Goal: Transaction & Acquisition: Purchase product/service

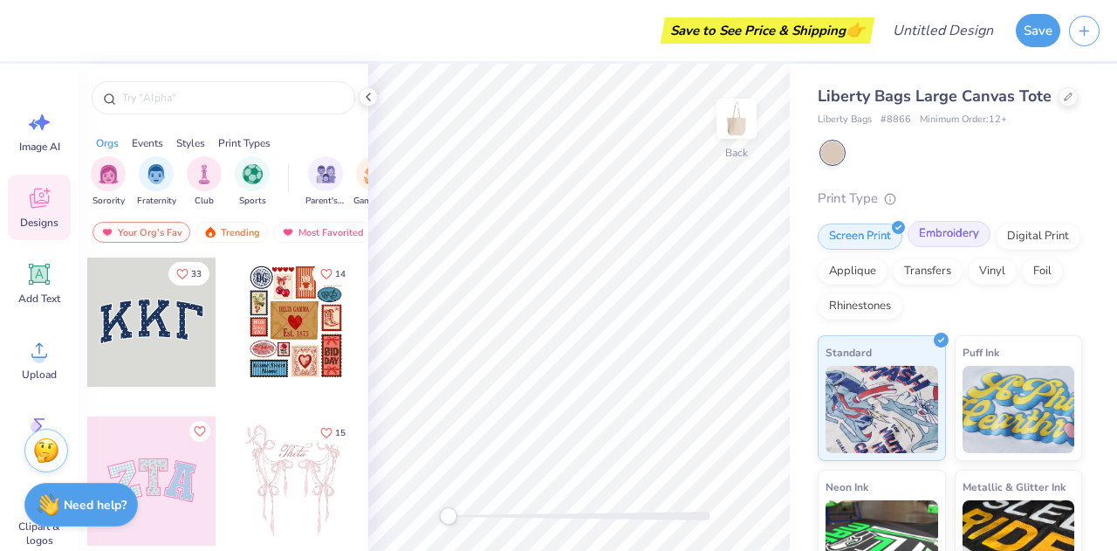
click at [948, 247] on div "Embroidery" at bounding box center [949, 234] width 83 height 26
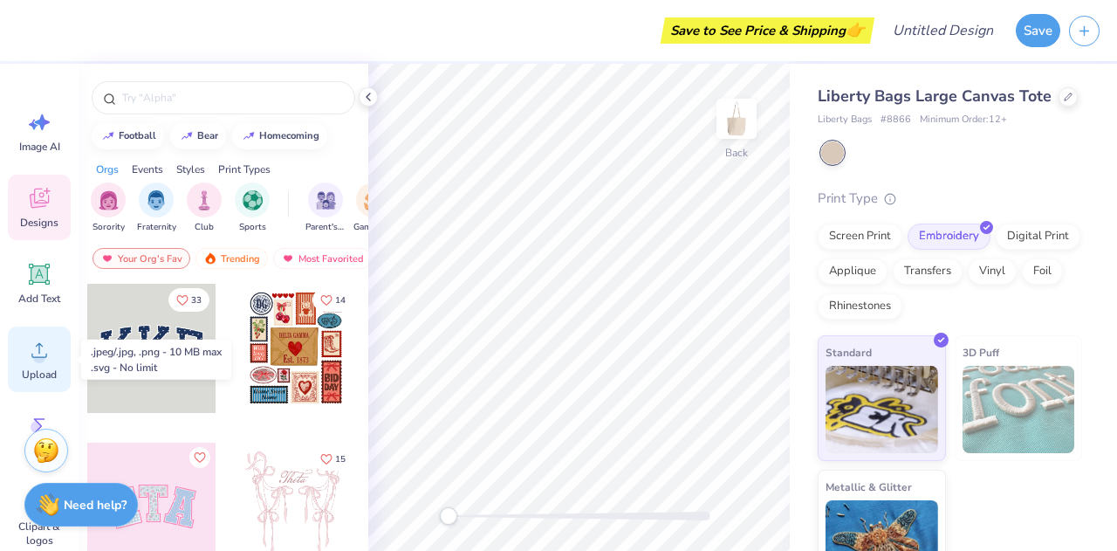
click at [30, 353] on icon at bounding box center [39, 350] width 26 height 26
click at [38, 360] on circle at bounding box center [39, 357] width 12 height 12
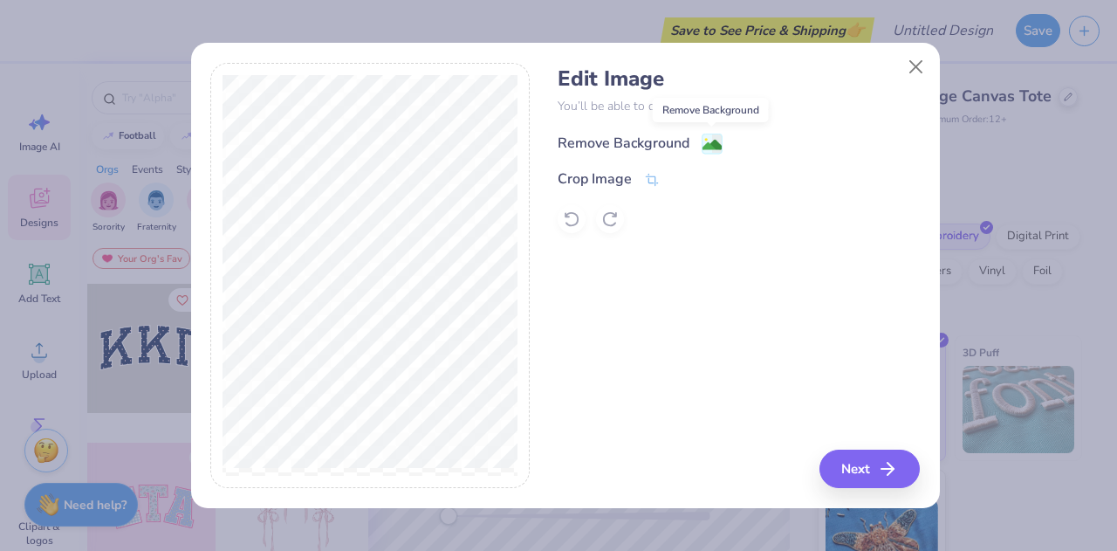
click at [710, 141] on image at bounding box center [712, 144] width 19 height 19
click at [863, 470] on button "Next" at bounding box center [872, 468] width 100 height 38
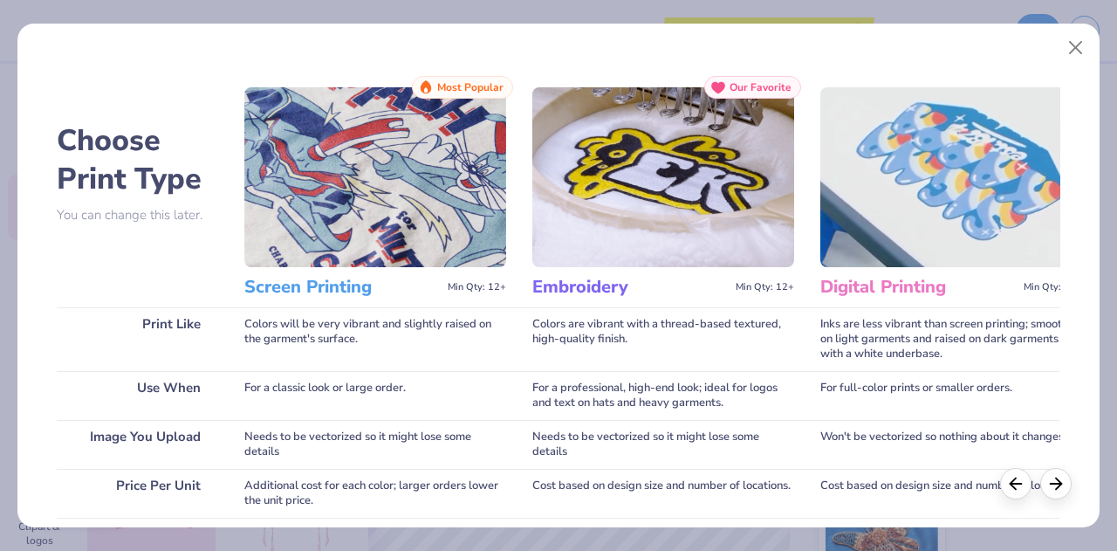
click at [581, 293] on h3 "Embroidery" at bounding box center [630, 287] width 196 height 23
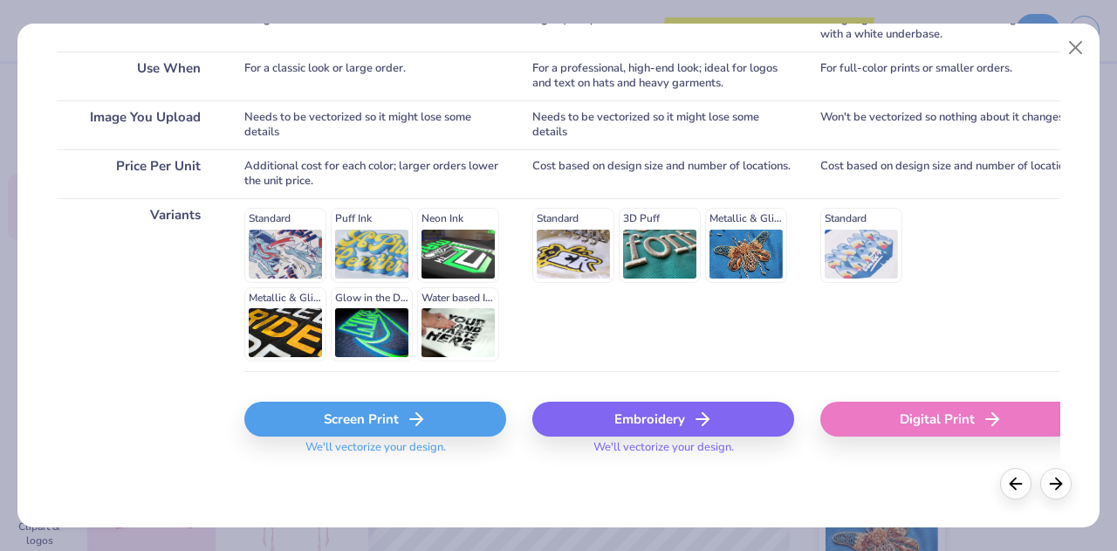
scroll to position [269, 0]
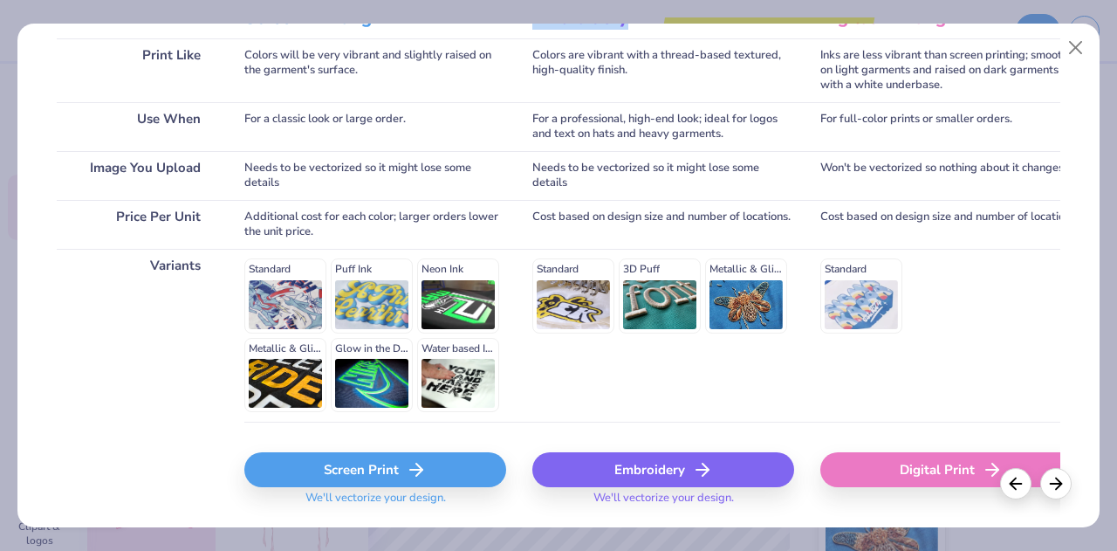
click at [634, 470] on div "Embroidery" at bounding box center [663, 469] width 262 height 35
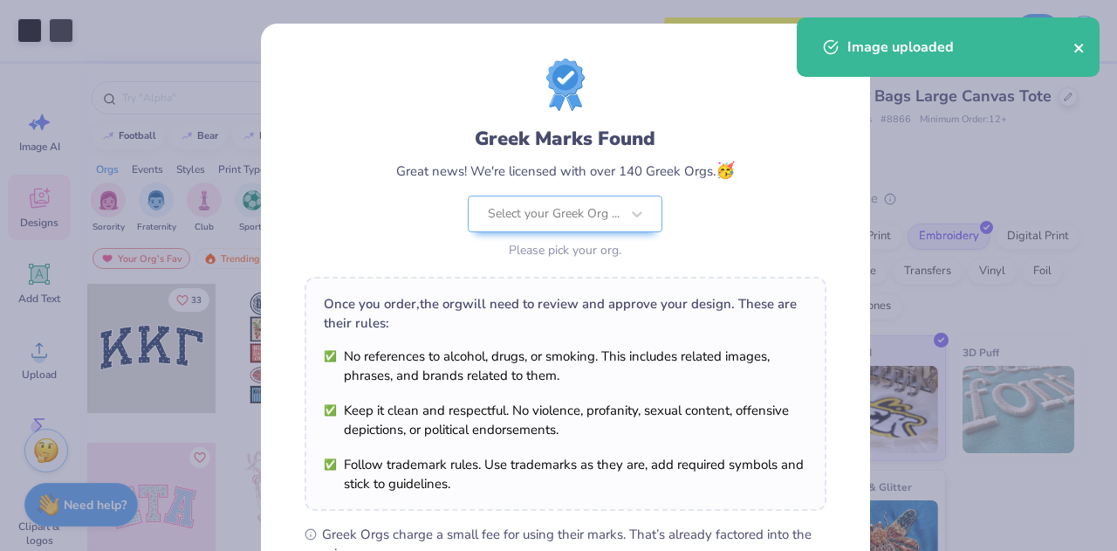
click at [1076, 43] on icon "close" at bounding box center [1080, 48] width 12 height 14
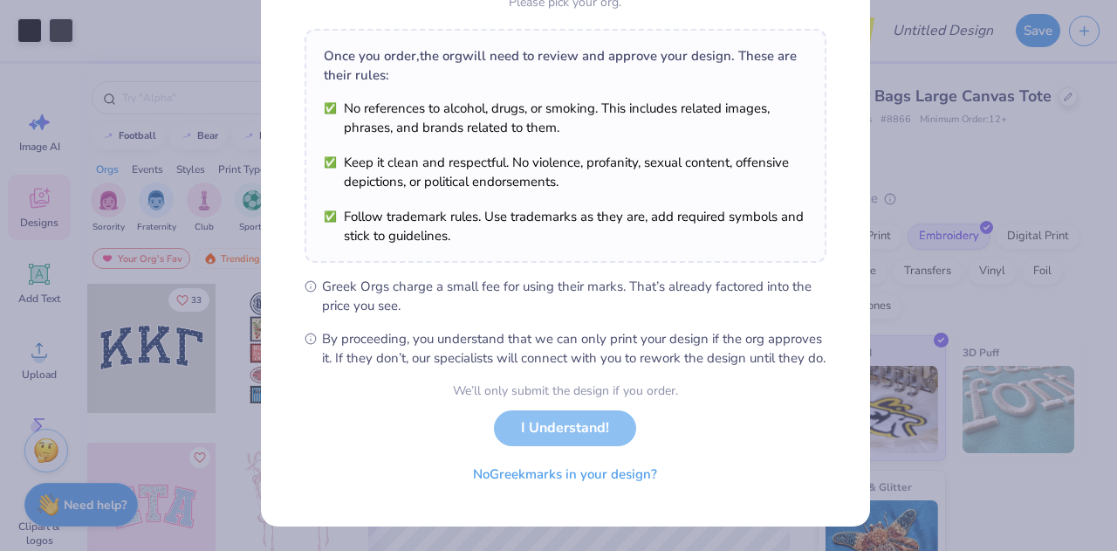
scroll to position [0, 0]
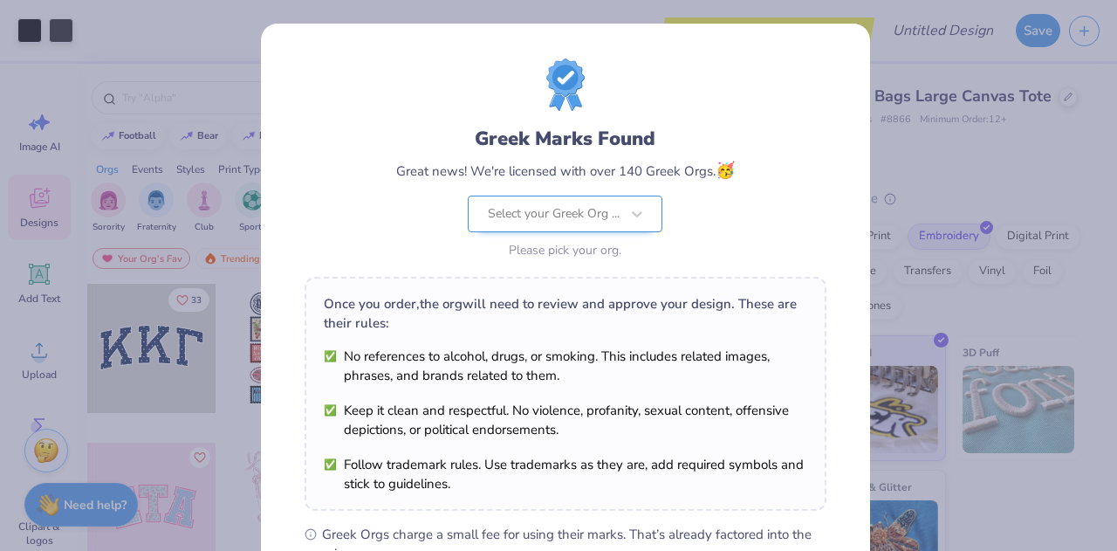
click at [580, 212] on div at bounding box center [554, 213] width 132 height 23
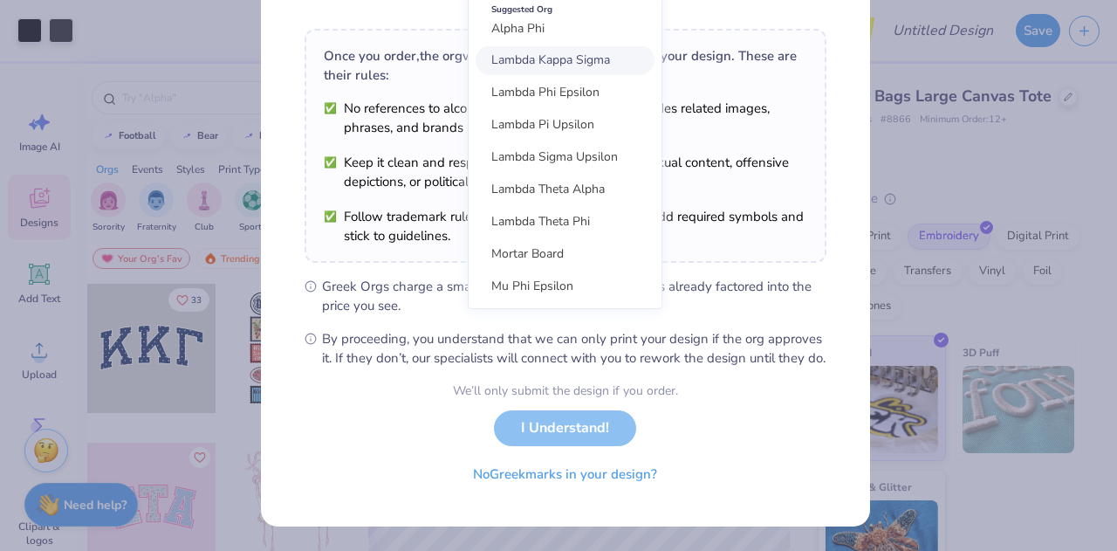
scroll to position [263, 0]
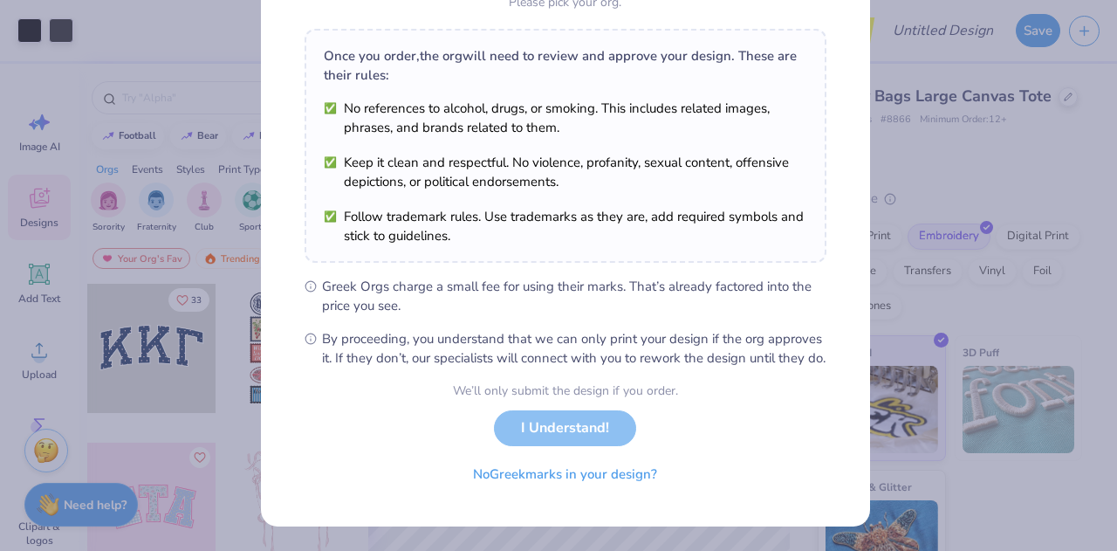
click at [712, 398] on form "Greek Marks Found Great news! We're licensed with over 140 Greek Orgs. 🥳 Select…" at bounding box center [566, 151] width 522 height 681
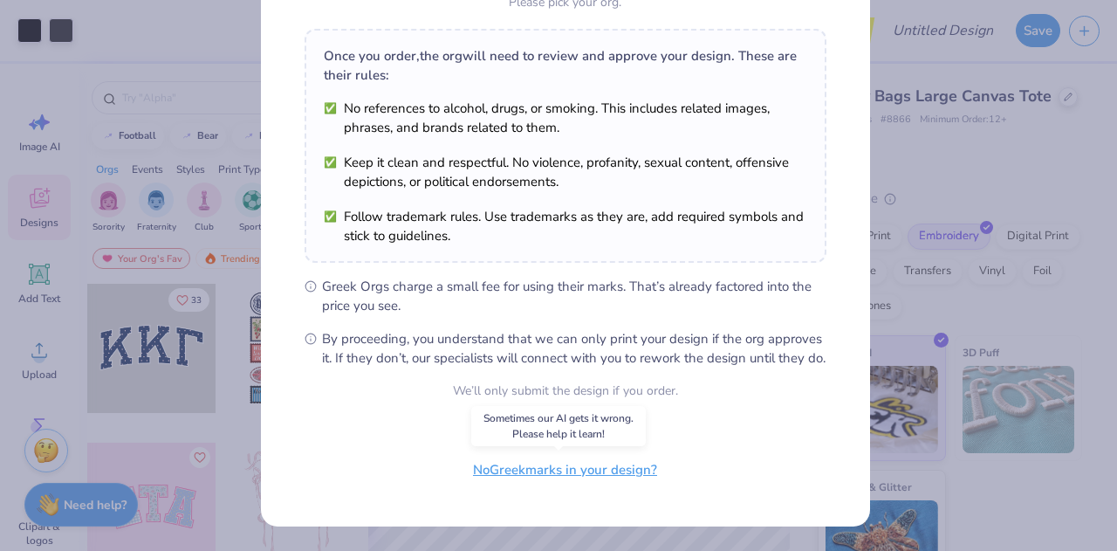
click at [581, 474] on button "No Greek marks in your design?" at bounding box center [565, 470] width 214 height 36
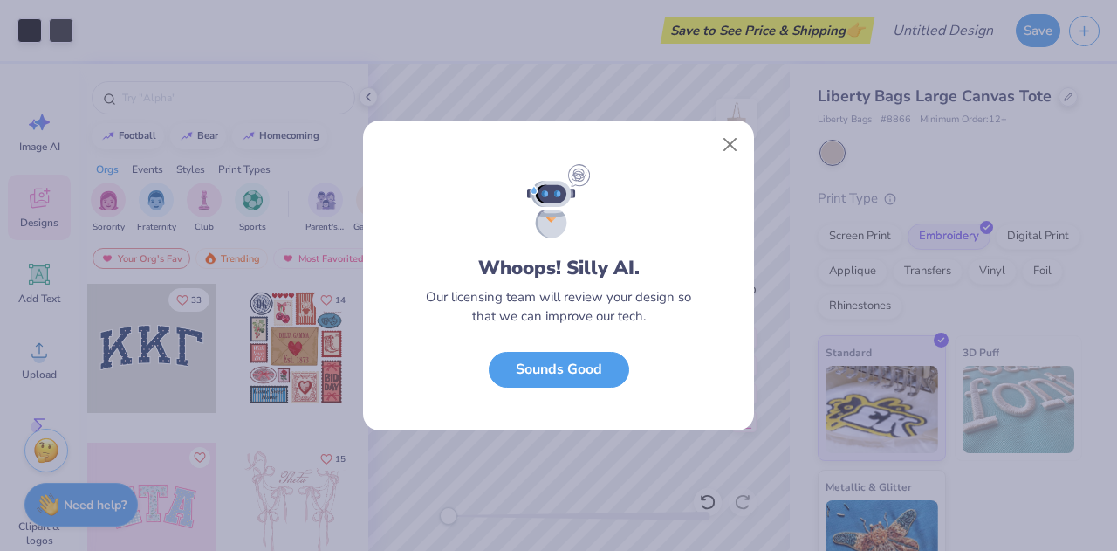
scroll to position [10, 0]
click at [580, 362] on button "Sounds Good" at bounding box center [559, 365] width 141 height 36
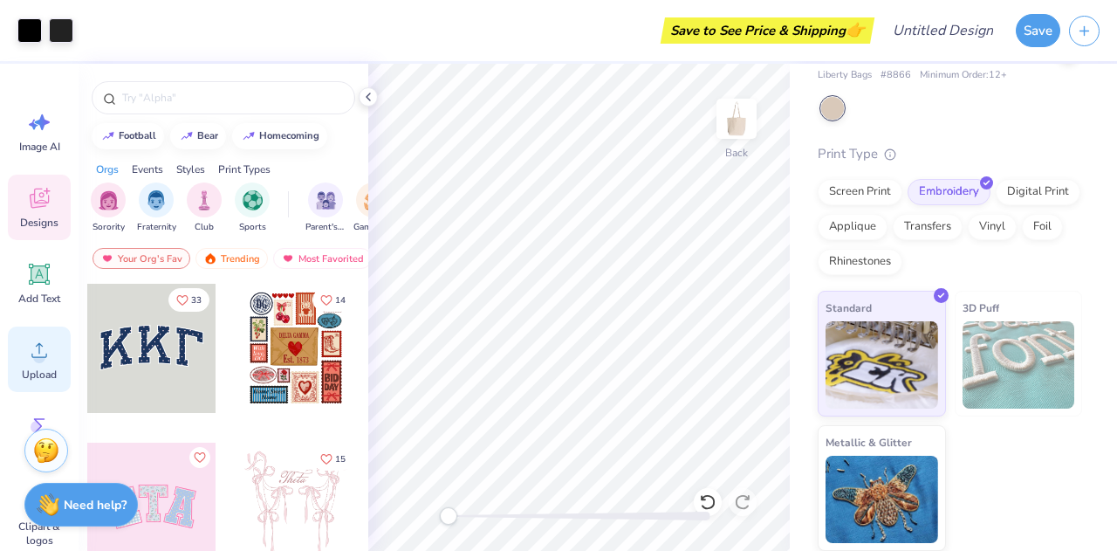
scroll to position [118, 0]
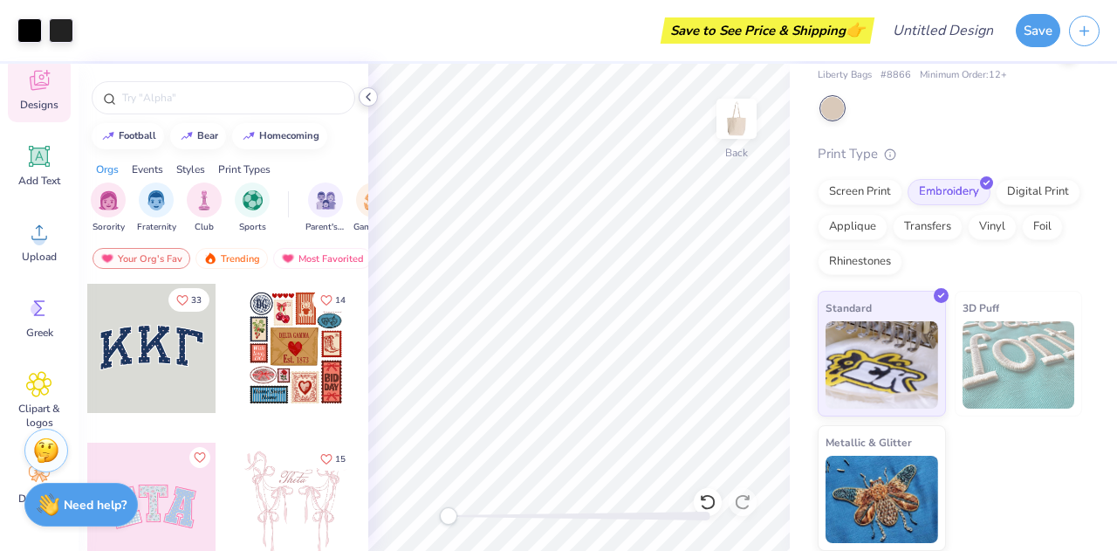
click at [369, 93] on icon at bounding box center [368, 97] width 14 height 14
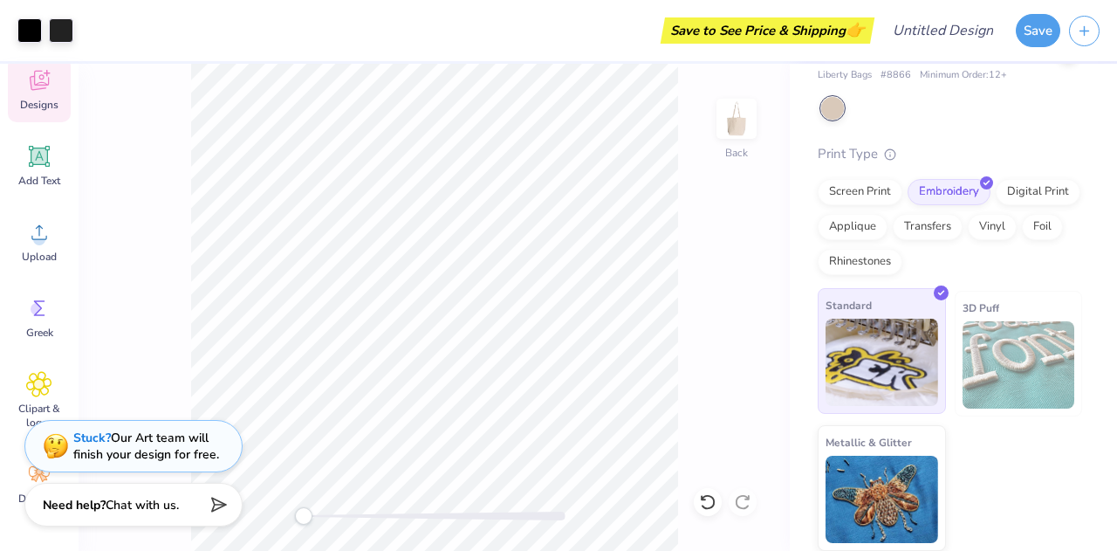
click at [867, 363] on img at bounding box center [882, 362] width 113 height 87
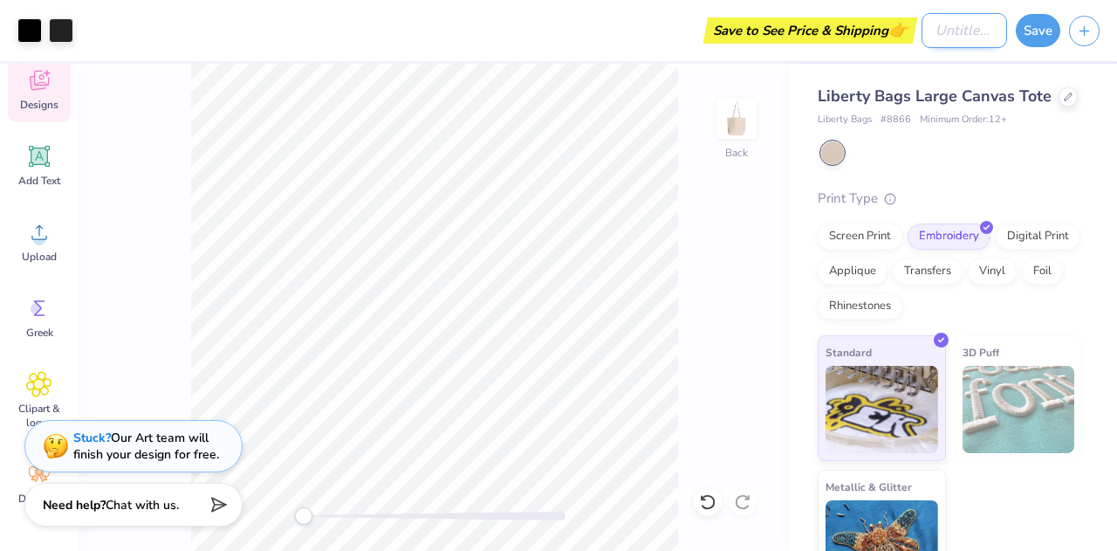
click at [958, 21] on input "Design Title" at bounding box center [965, 30] width 86 height 35
type input "niu law totebag"
click at [1036, 31] on button "Save" at bounding box center [1038, 27] width 45 height 33
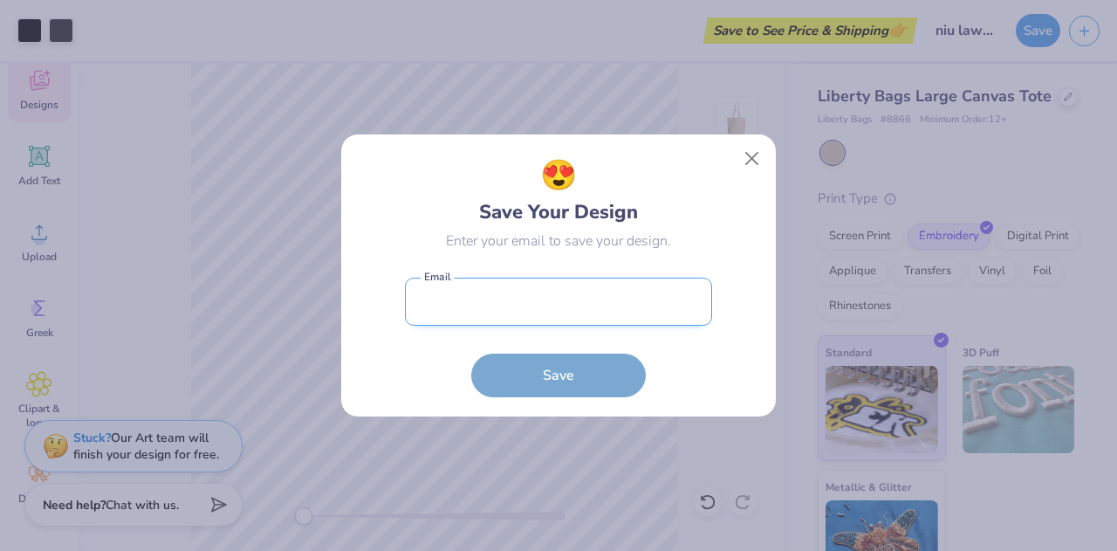
click at [558, 286] on input "email" at bounding box center [558, 302] width 307 height 48
type input "[EMAIL_ADDRESS][PERSON_NAME][DOMAIN_NAME]"
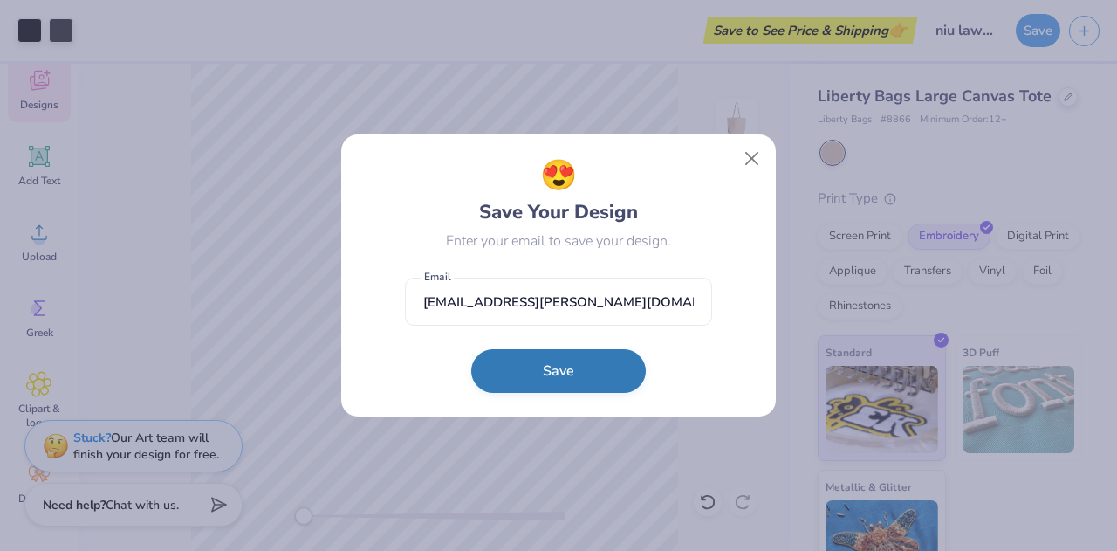
click at [586, 371] on button "Save" at bounding box center [558, 371] width 175 height 44
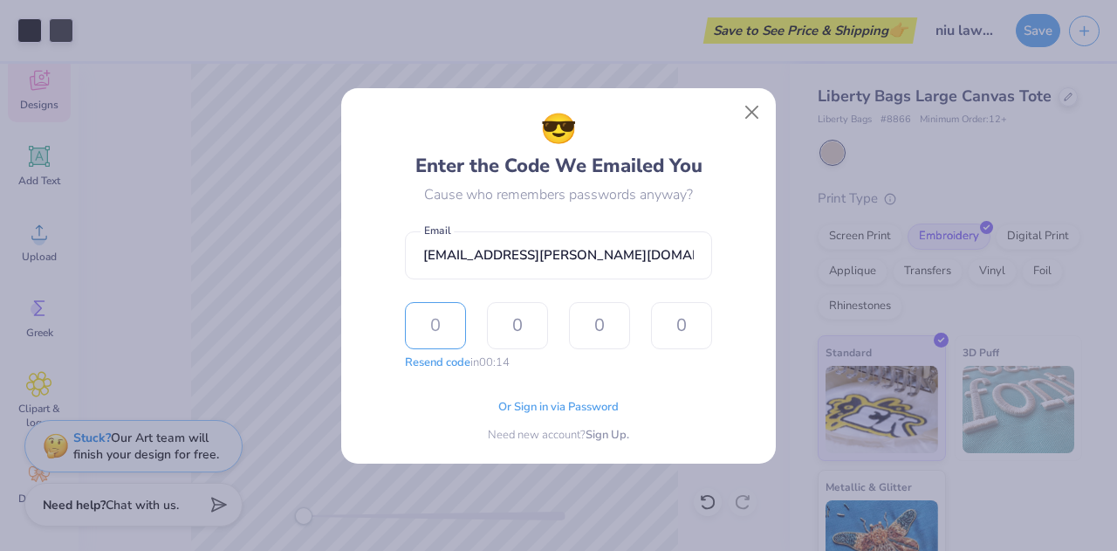
type input "1"
type input "8"
type input "9"
type input "3"
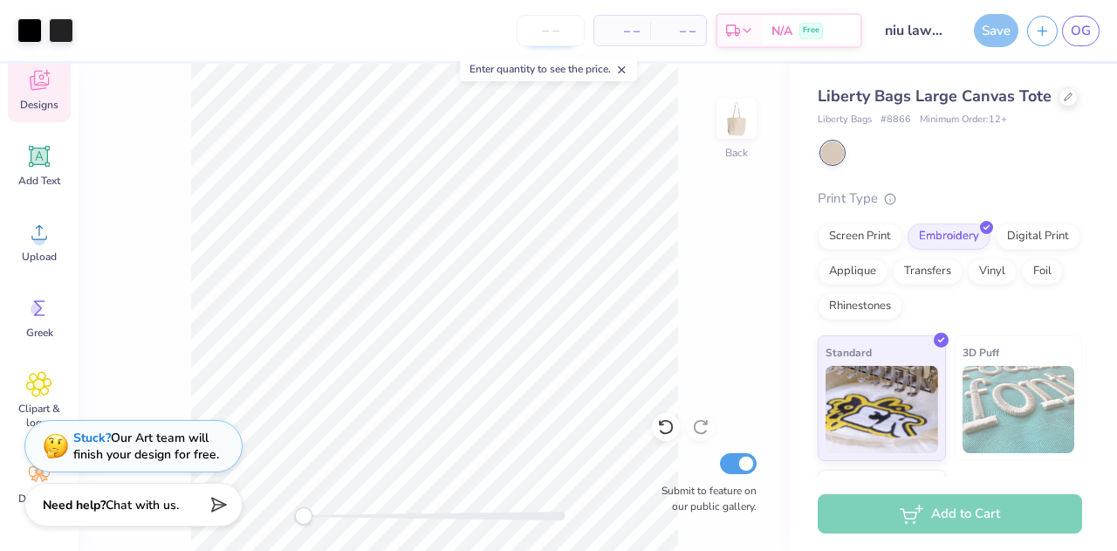
click at [552, 30] on input "number" at bounding box center [551, 30] width 68 height 31
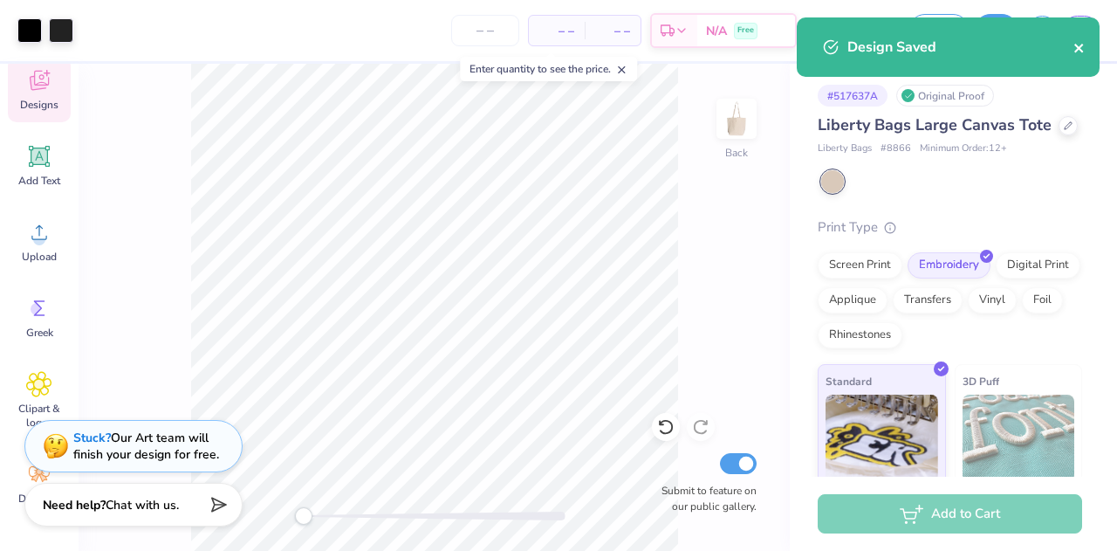
click at [1080, 45] on icon "close" at bounding box center [1080, 48] width 12 height 14
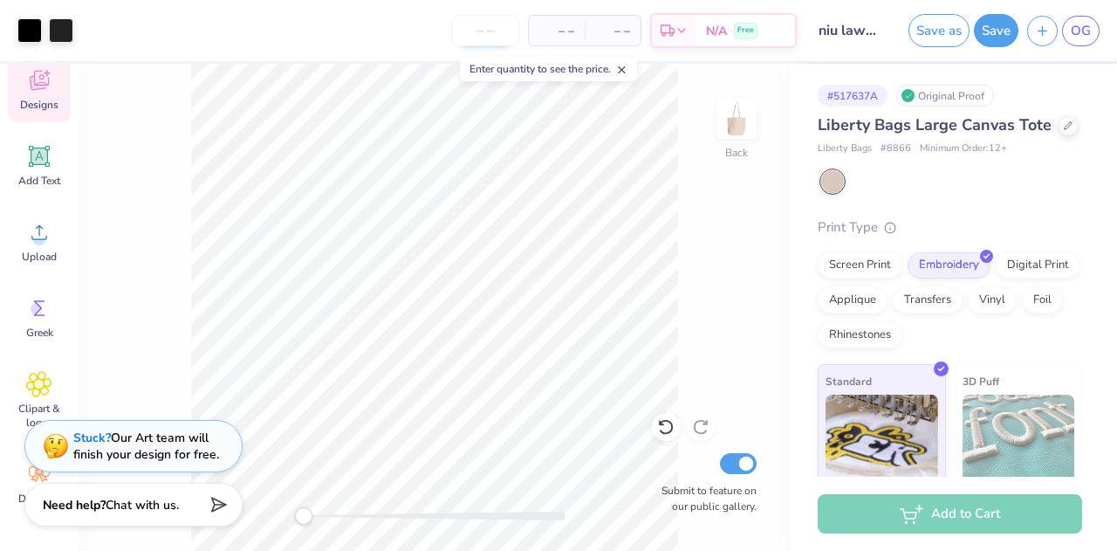
click at [483, 23] on input "number" at bounding box center [485, 30] width 68 height 31
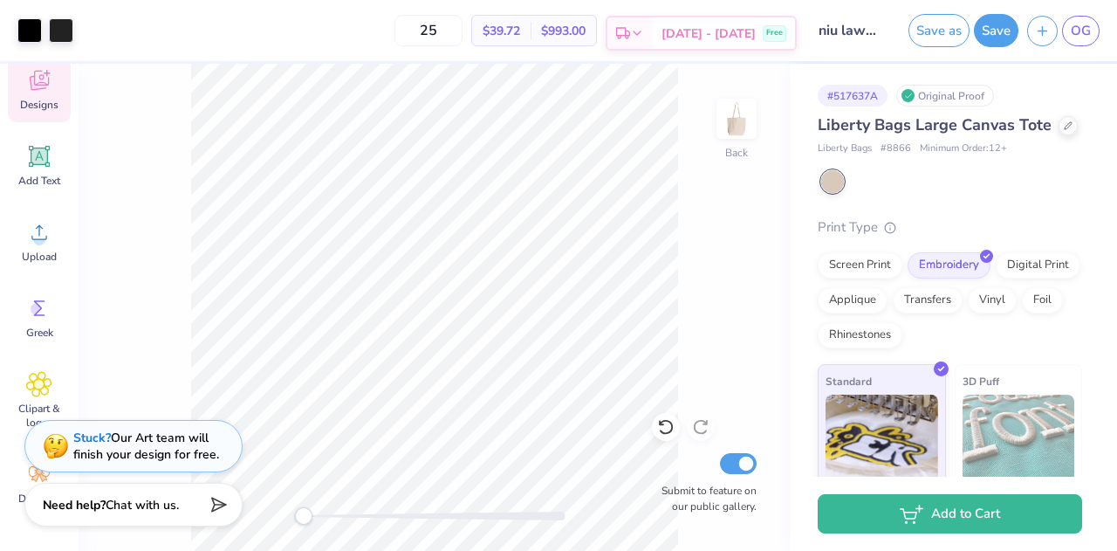
click at [644, 30] on icon at bounding box center [637, 33] width 14 height 14
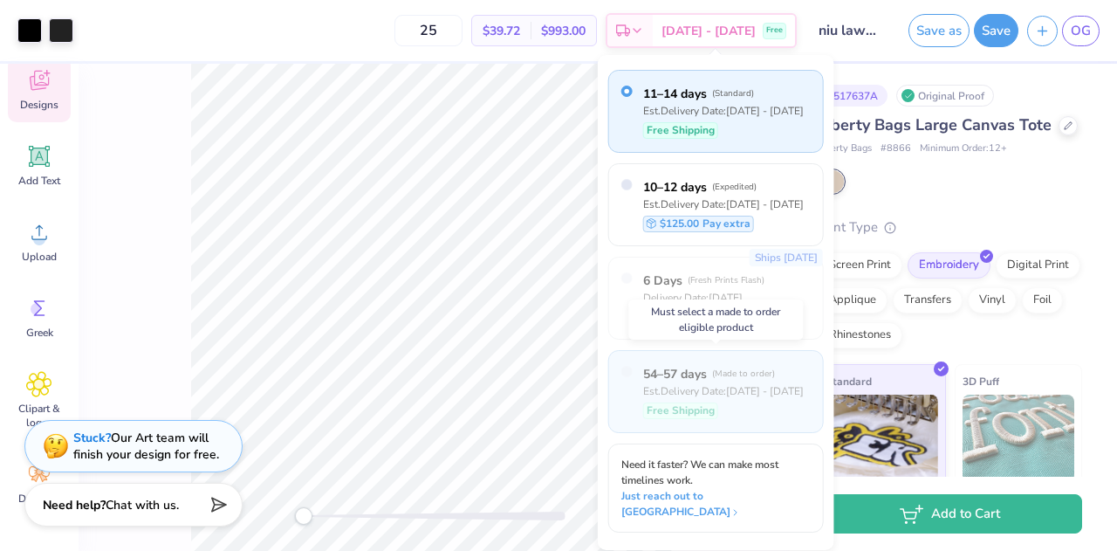
click at [750, 391] on div "Est. Delivery Date: [DATE] - [DATE]" at bounding box center [723, 391] width 161 height 16
click at [710, 392] on div "Est. Delivery Date: [DATE] - [DATE]" at bounding box center [723, 391] width 161 height 16
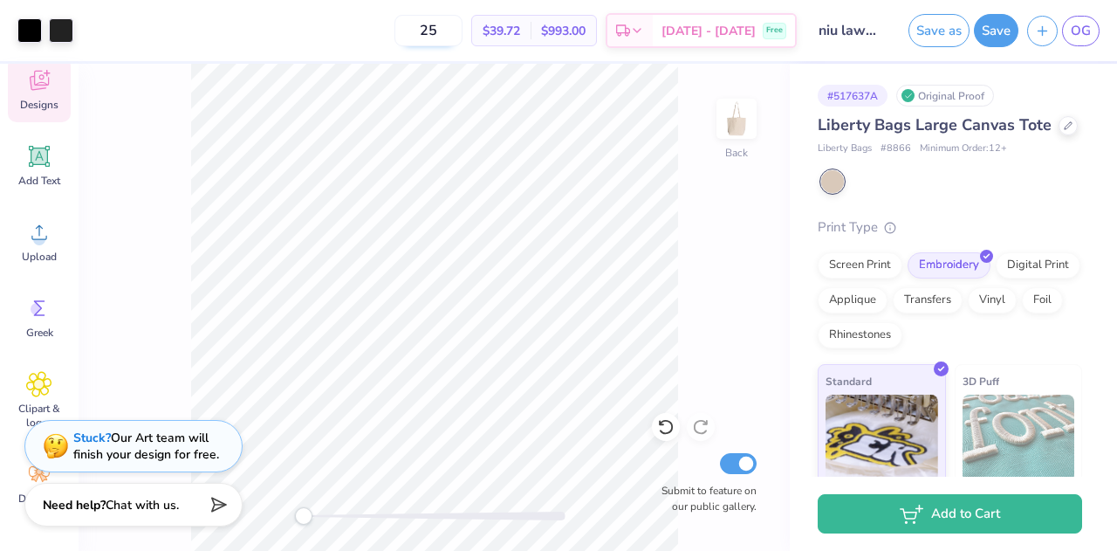
click at [456, 31] on input "25" at bounding box center [428, 30] width 68 height 31
type input "2"
drag, startPoint x: 449, startPoint y: 30, endPoint x: 387, endPoint y: 26, distance: 62.9
click at [387, 26] on div "100 $34.11 Per Item $3,411.00 Total Est. Delivery [DATE] - [DATE] Free" at bounding box center [439, 30] width 715 height 61
type input "0"
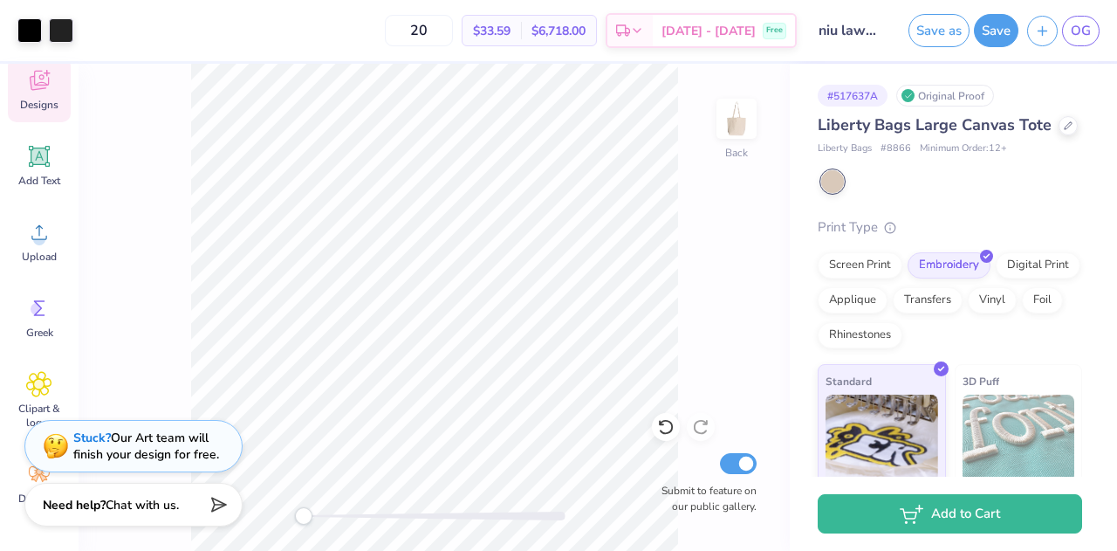
type input "2"
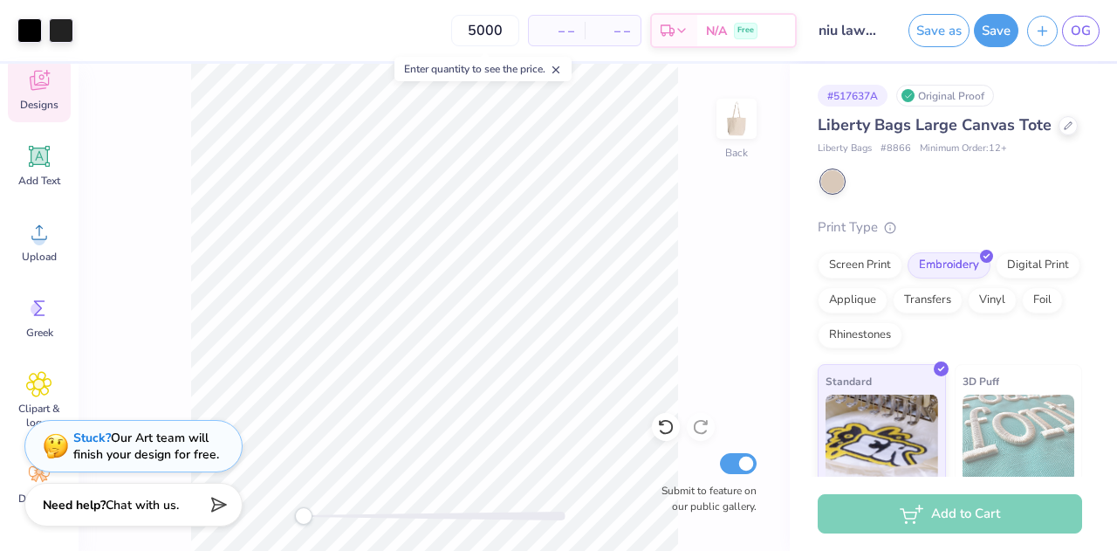
type input "500"
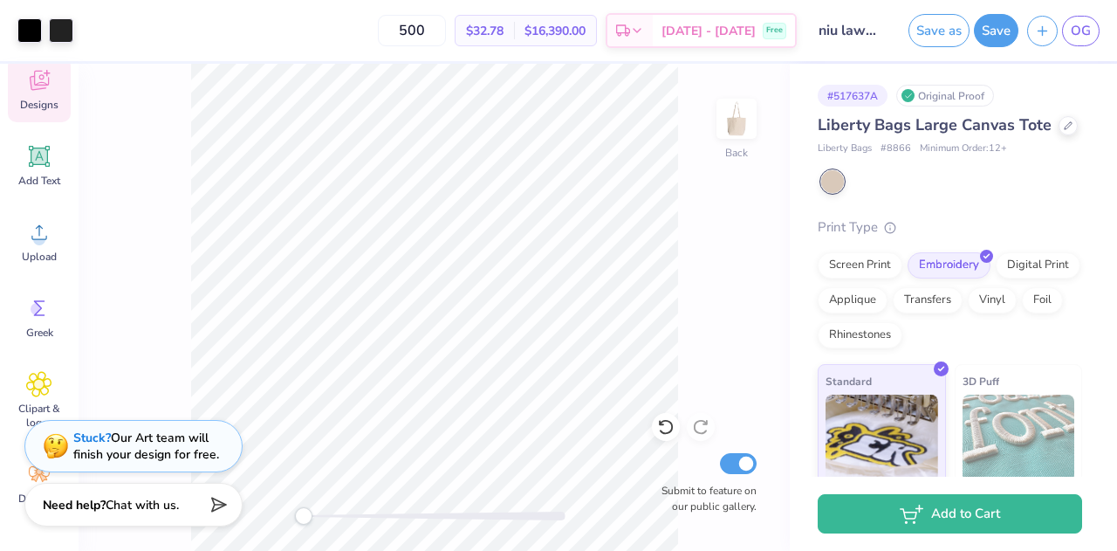
drag, startPoint x: 447, startPoint y: 26, endPoint x: 390, endPoint y: 25, distance: 56.7
click at [390, 25] on div "500 $32.78 Per Item $16,390.00 Total Est. Delivery [DATE] - [DATE] Free" at bounding box center [439, 30] width 715 height 61
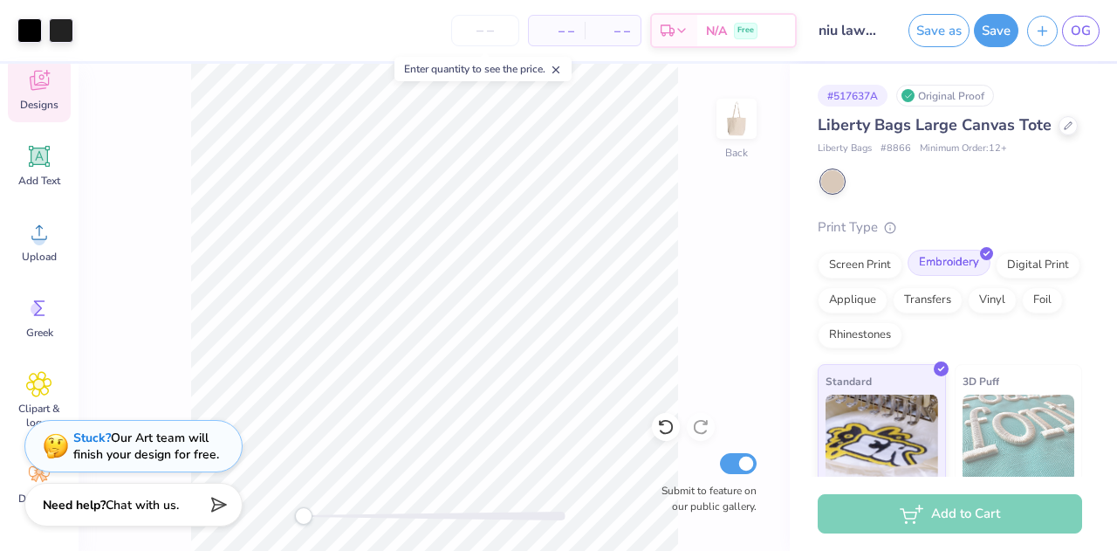
scroll to position [171, 0]
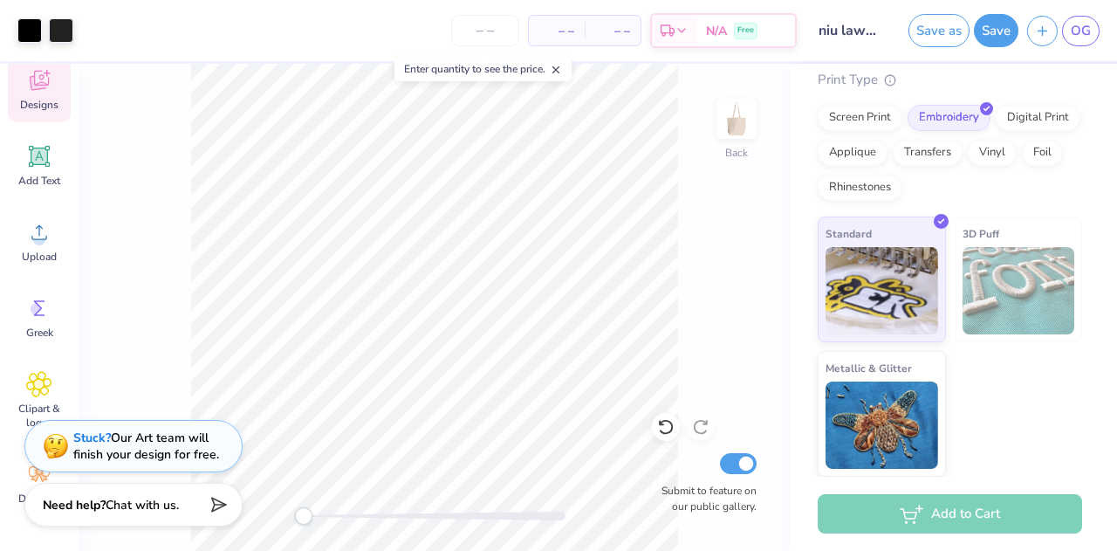
click at [1034, 408] on div "Standard 3D Puff Metallic & Glitter" at bounding box center [950, 346] width 264 height 260
click at [985, 37] on button "Save" at bounding box center [996, 27] width 45 height 33
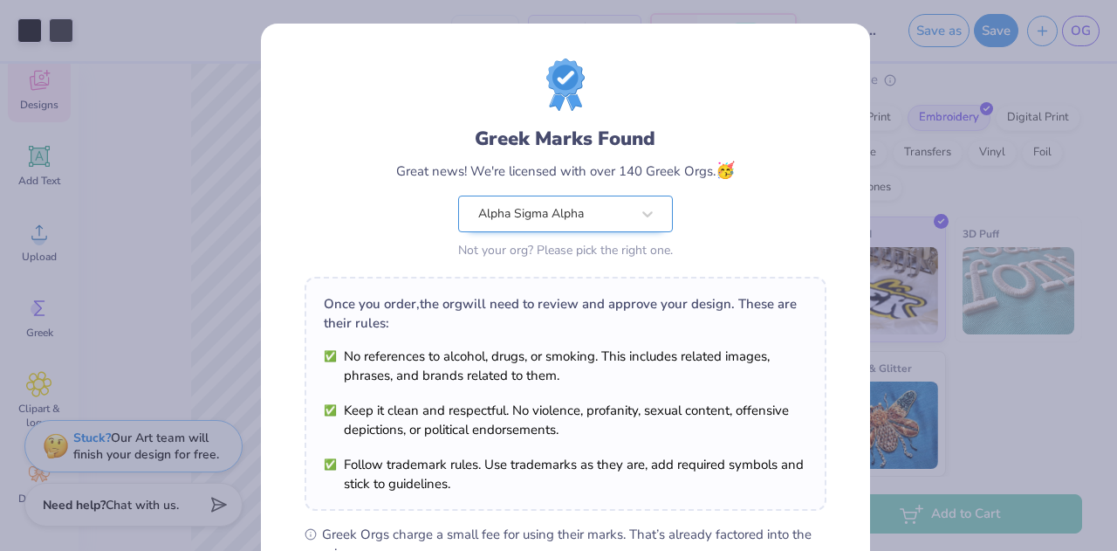
click at [565, 225] on div at bounding box center [554, 213] width 152 height 23
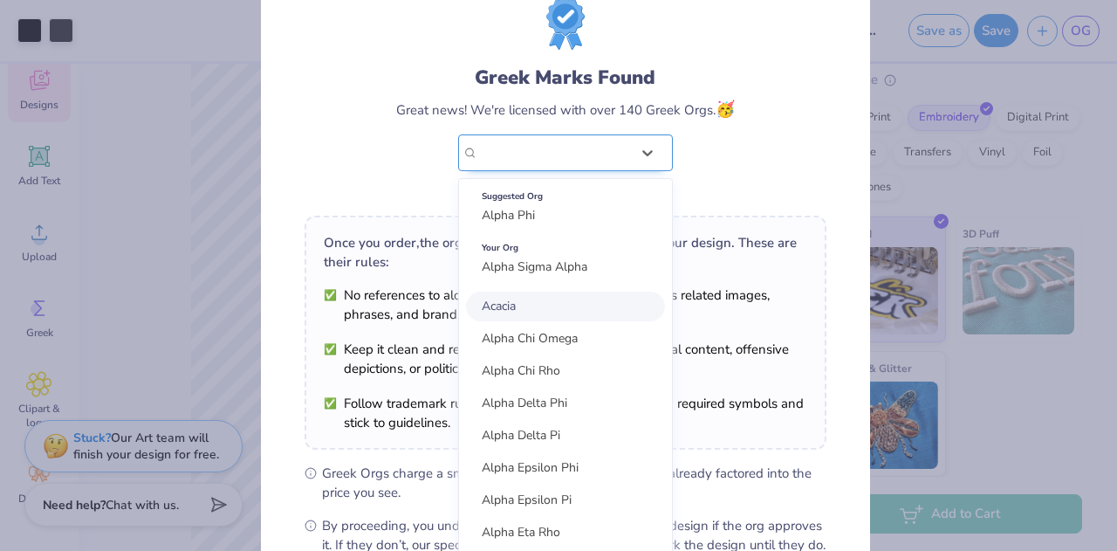
scroll to position [65, 0]
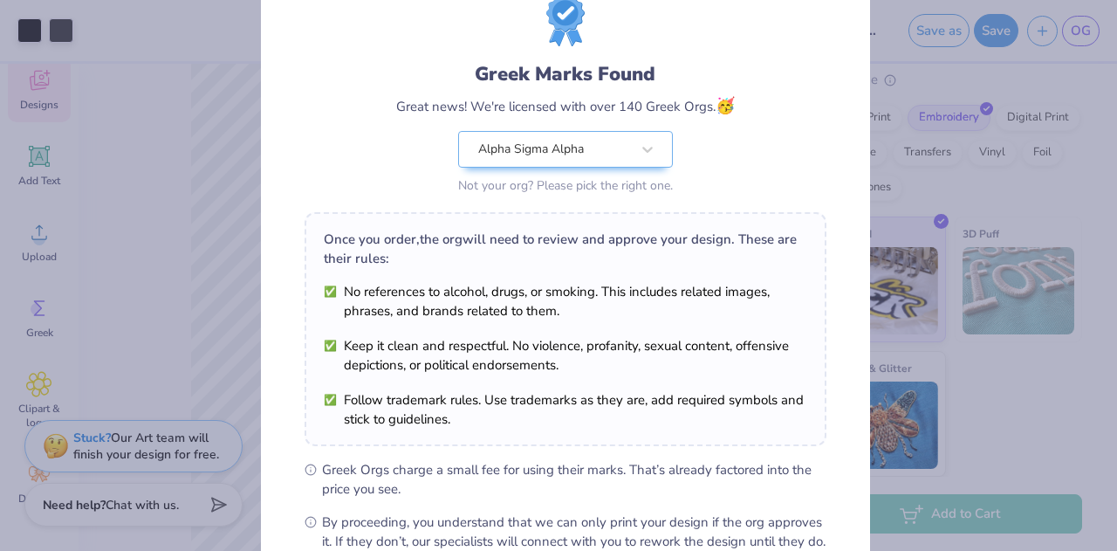
click at [356, 164] on div "Greek Marks Found Great news! We're licensed with over 140 Greek Orgs. 🥳 Alpha …" at bounding box center [566, 96] width 522 height 204
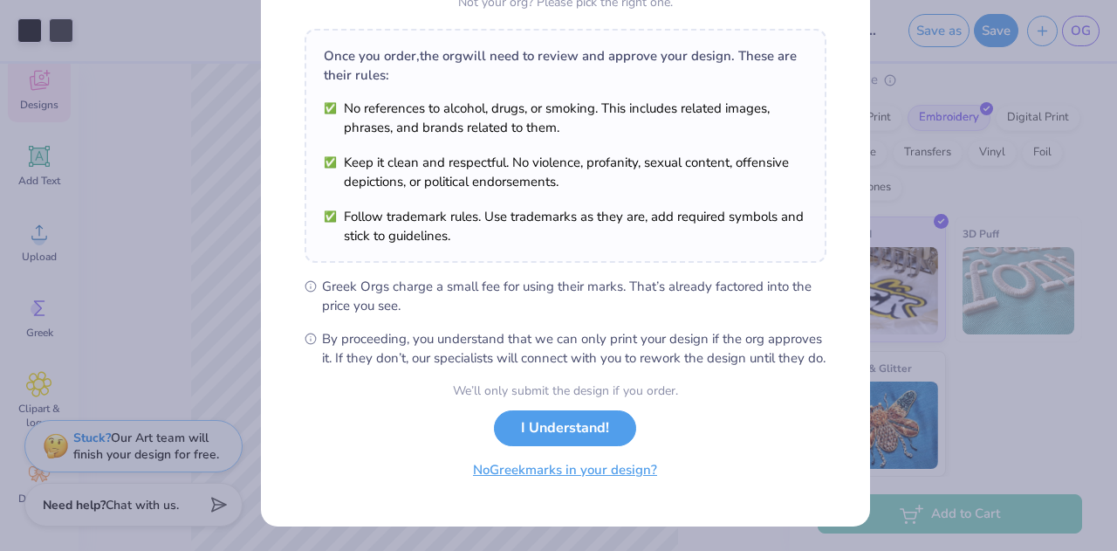
click at [533, 476] on button "No Greek marks in your design?" at bounding box center [565, 470] width 214 height 36
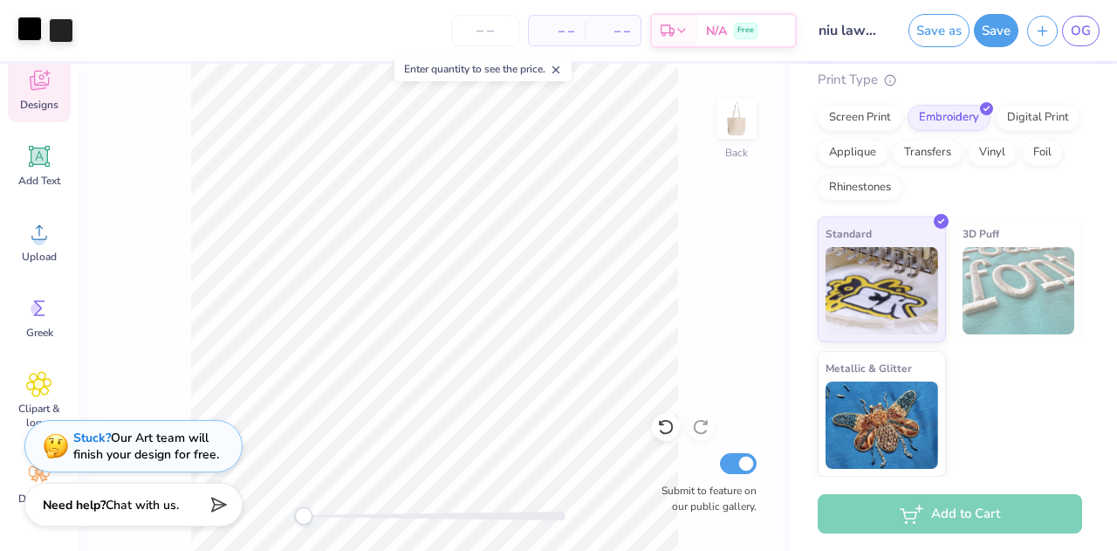
click at [36, 24] on div at bounding box center [29, 29] width 24 height 24
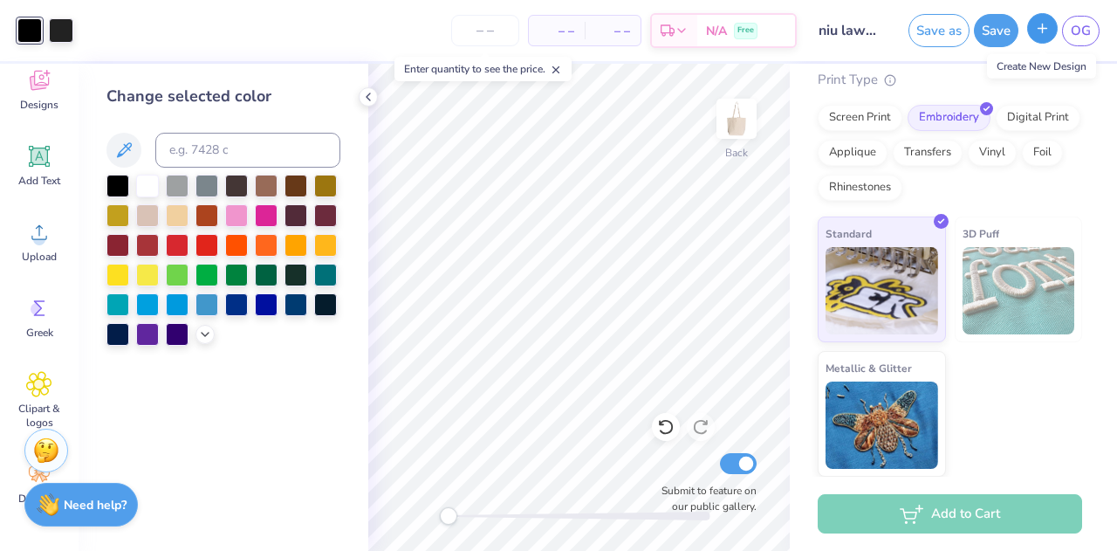
click at [1042, 28] on line "button" at bounding box center [1043, 28] width 9 height 0
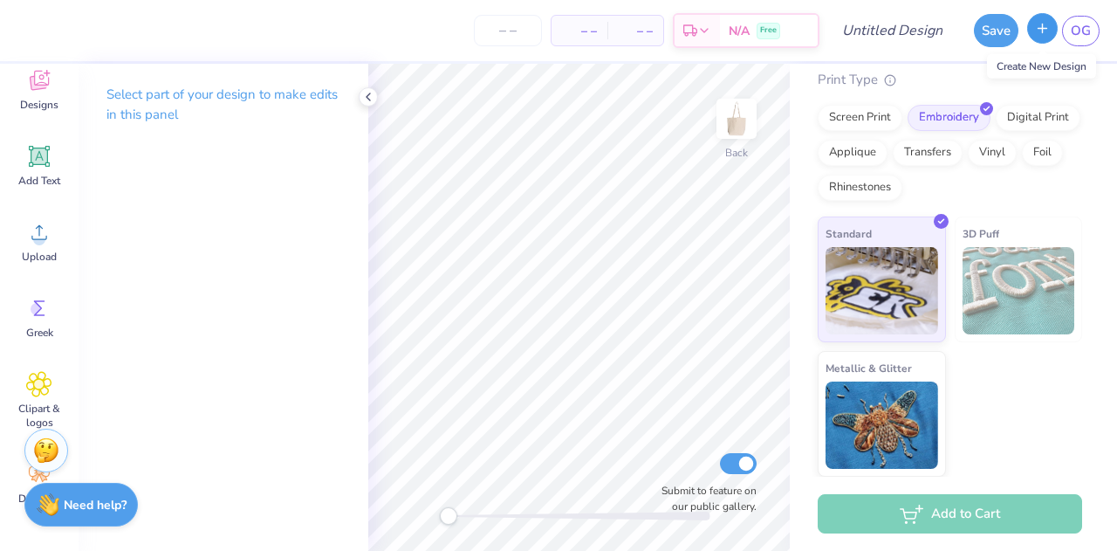
scroll to position [142, 0]
click at [985, 103] on icon at bounding box center [987, 106] width 8 height 8
click at [850, 108] on div "Screen Print" at bounding box center [860, 115] width 85 height 26
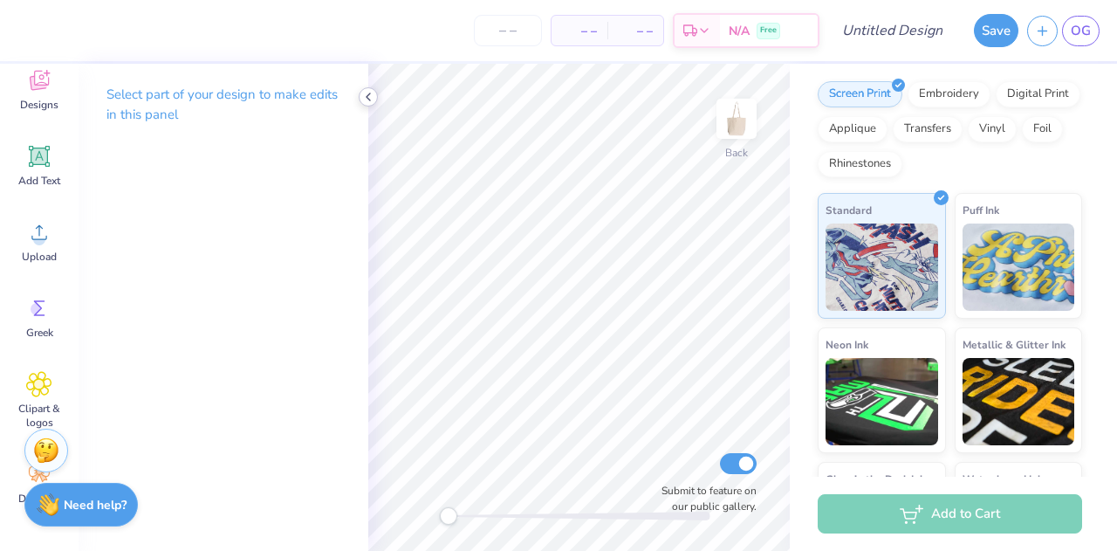
click at [367, 99] on icon at bounding box center [368, 97] width 14 height 14
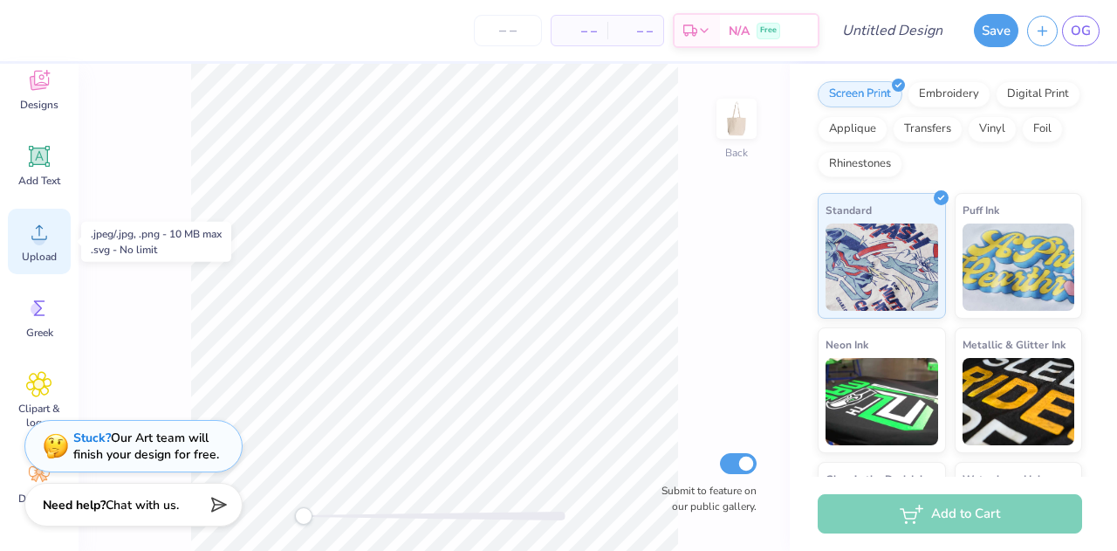
click at [35, 244] on icon at bounding box center [39, 232] width 26 height 26
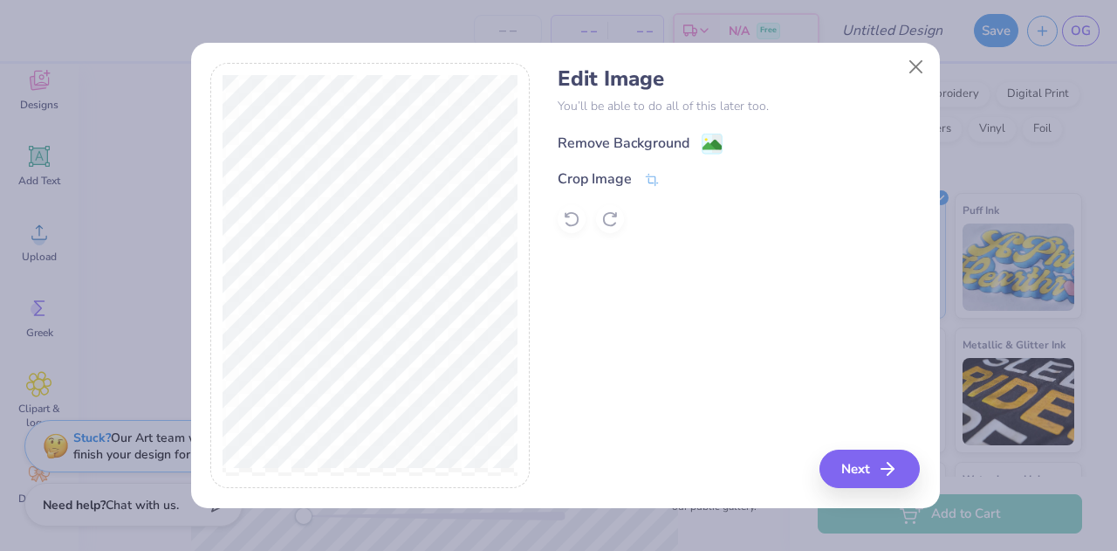
click at [593, 133] on div "Remove Background" at bounding box center [624, 143] width 132 height 21
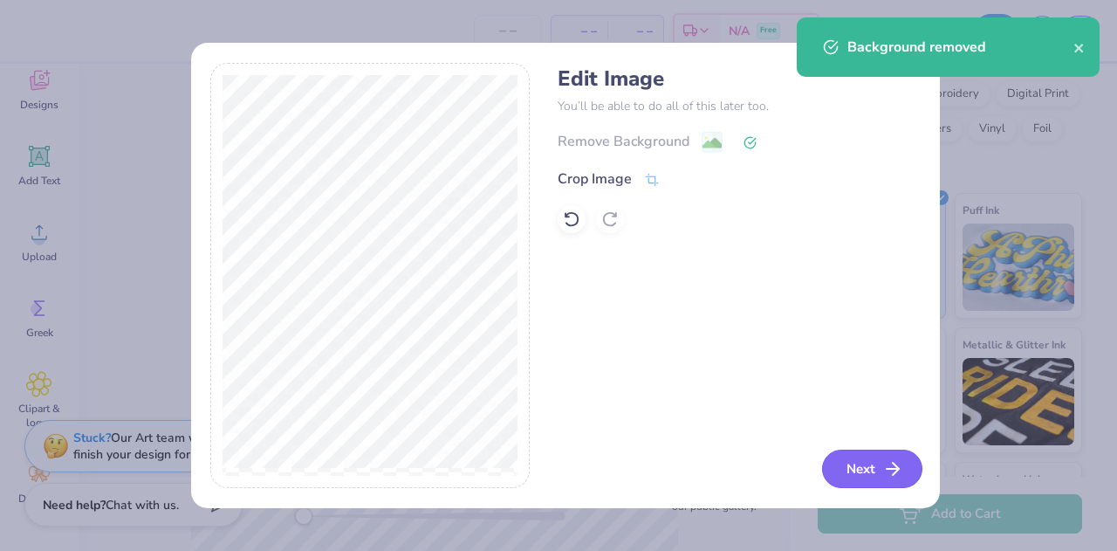
click at [868, 468] on button "Next" at bounding box center [872, 468] width 100 height 38
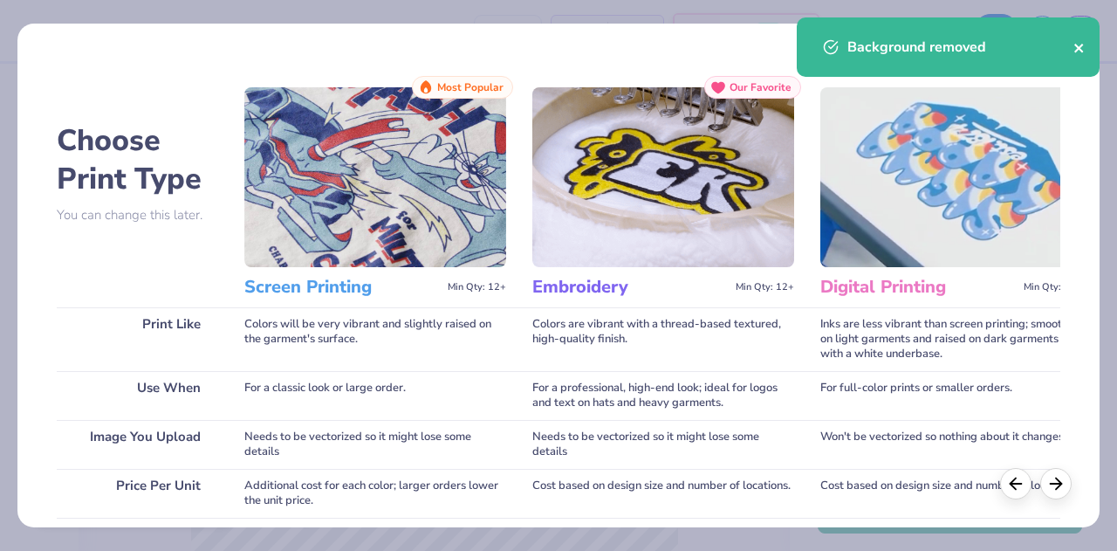
click at [1081, 42] on icon "close" at bounding box center [1080, 48] width 12 height 14
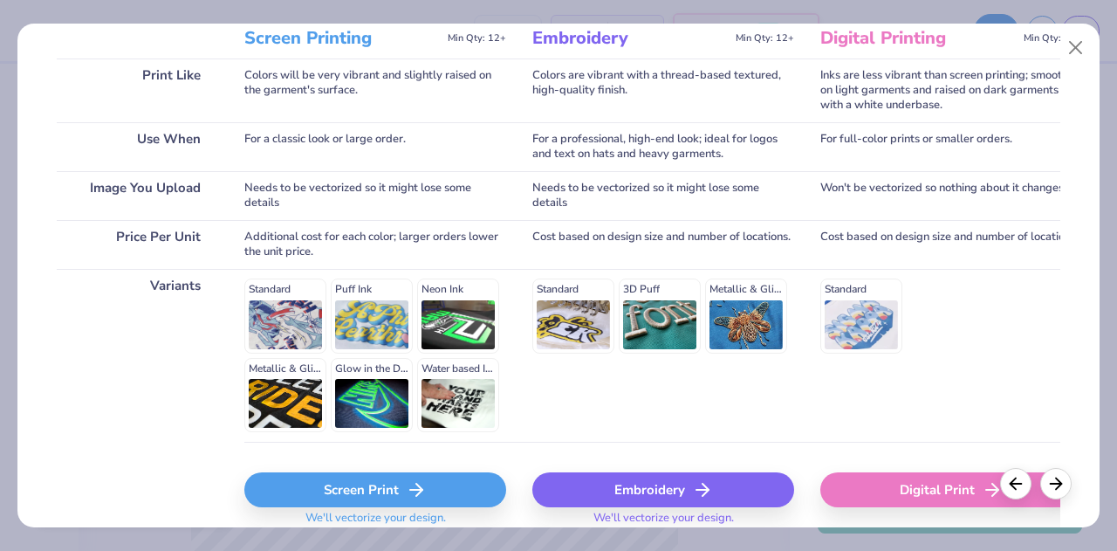
scroll to position [312, 0]
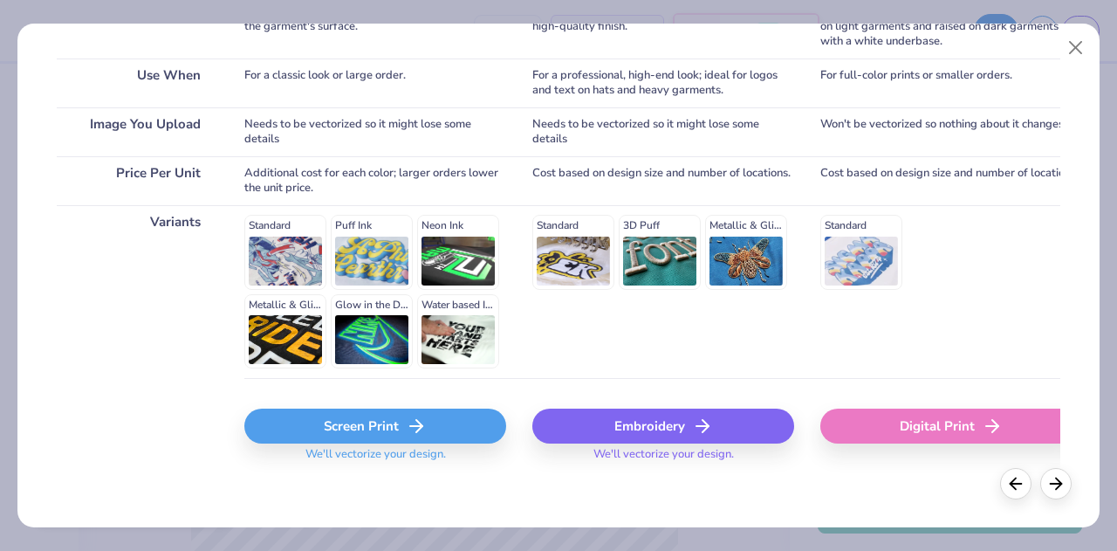
click at [388, 427] on div "Screen Print" at bounding box center [375, 425] width 262 height 35
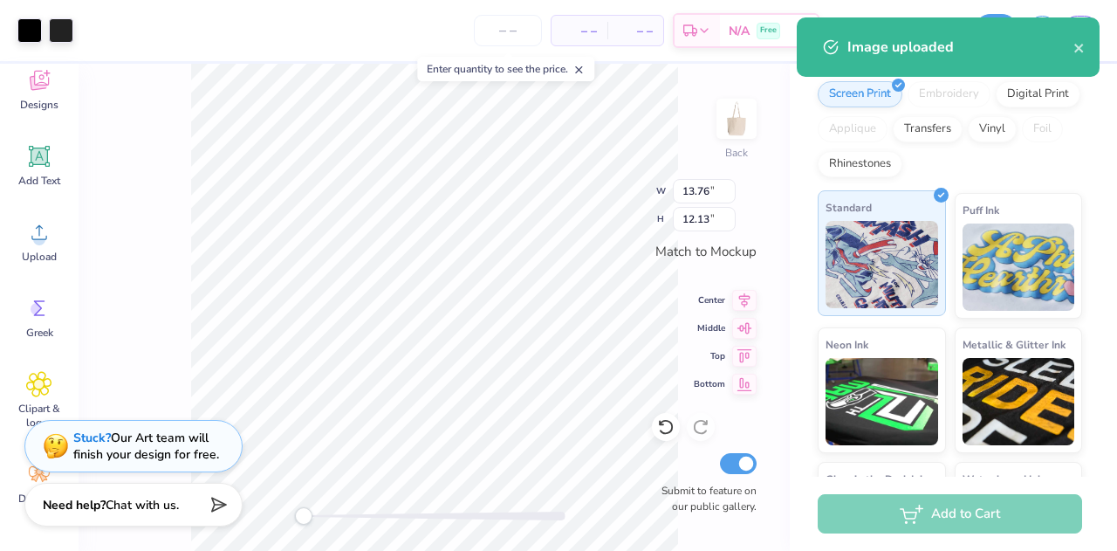
scroll to position [277, 0]
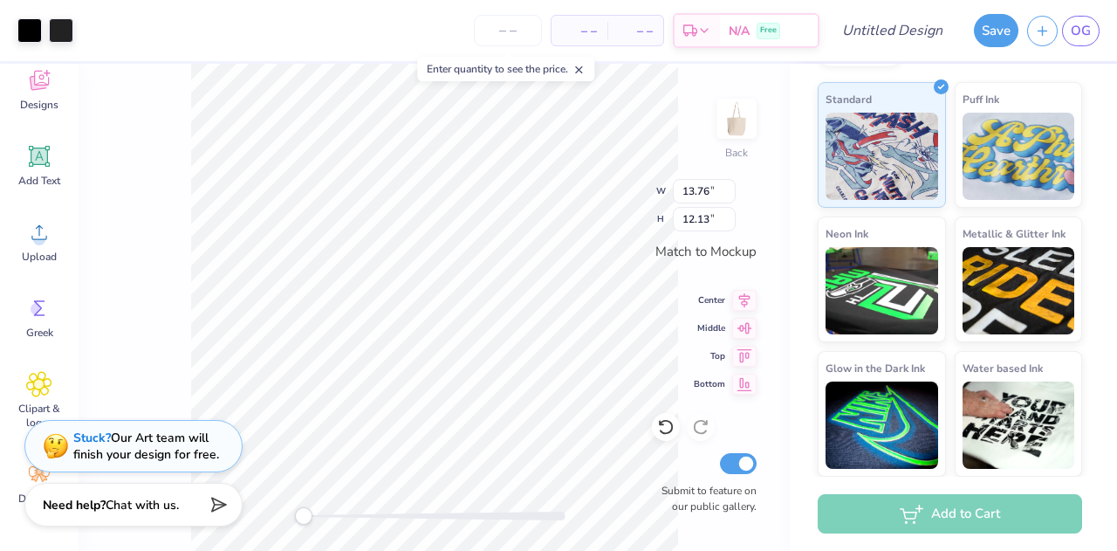
click at [590, 193] on div "Back W 13.76 13.76 " H 12.13 12.13 " Match to [GEOGRAPHIC_DATA] Middle Top Bott…" at bounding box center [434, 307] width 711 height 487
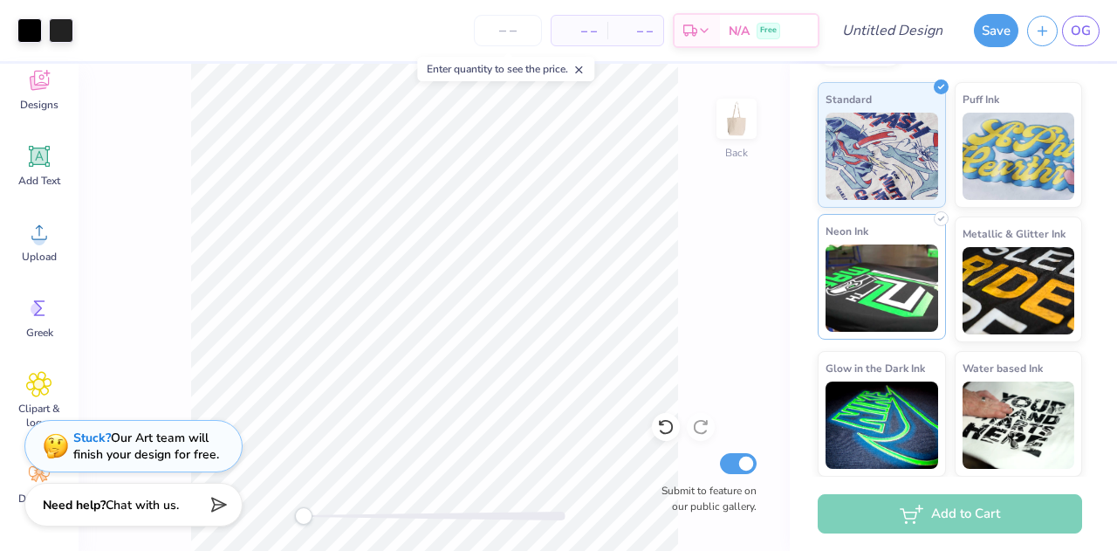
scroll to position [0, 0]
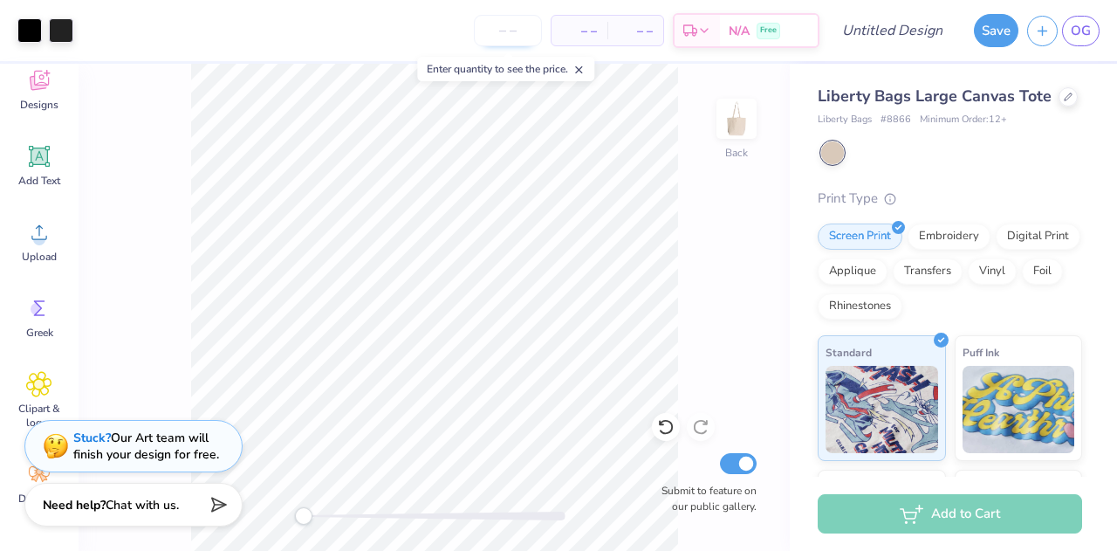
click at [516, 35] on input "number" at bounding box center [508, 30] width 68 height 31
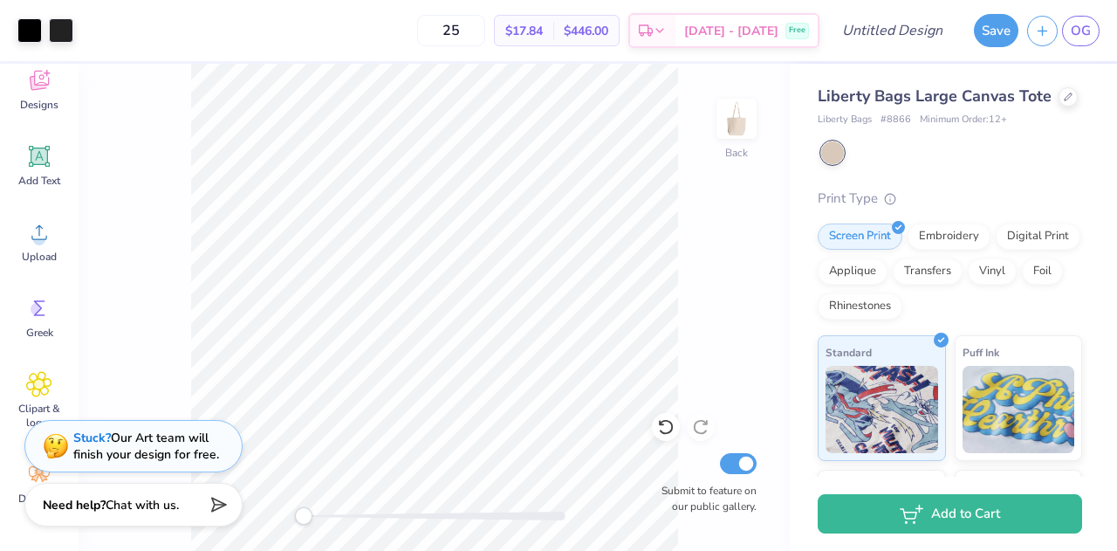
type input "2"
type input "5"
type input "100"
click at [906, 38] on input "Design Title" at bounding box center [914, 30] width 86 height 35
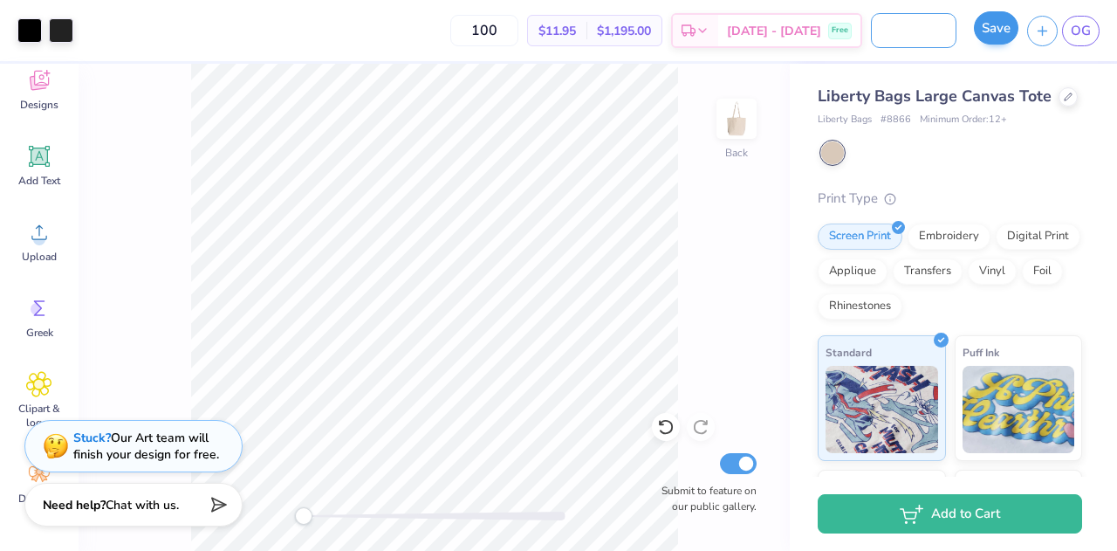
type input "niu law screen print"
click at [991, 31] on button "Save" at bounding box center [996, 27] width 45 height 33
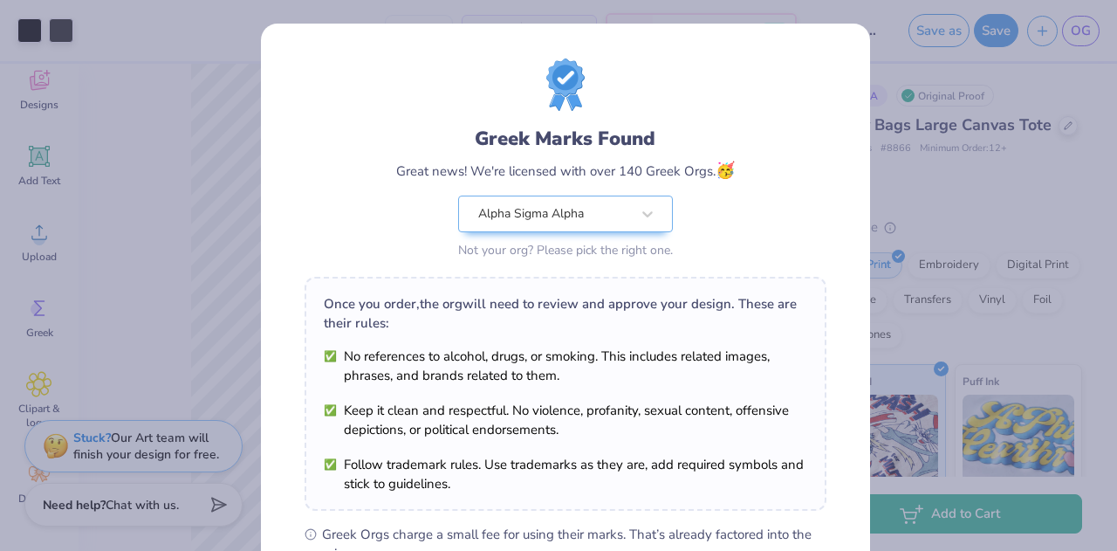
scroll to position [266, 0]
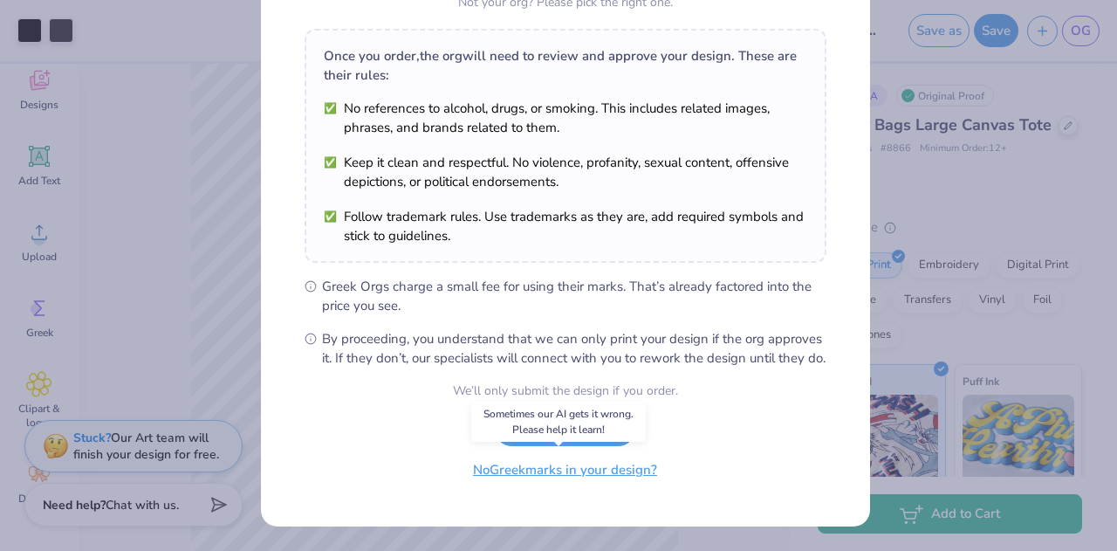
click at [571, 476] on button "No Greek marks in your design?" at bounding box center [565, 470] width 214 height 36
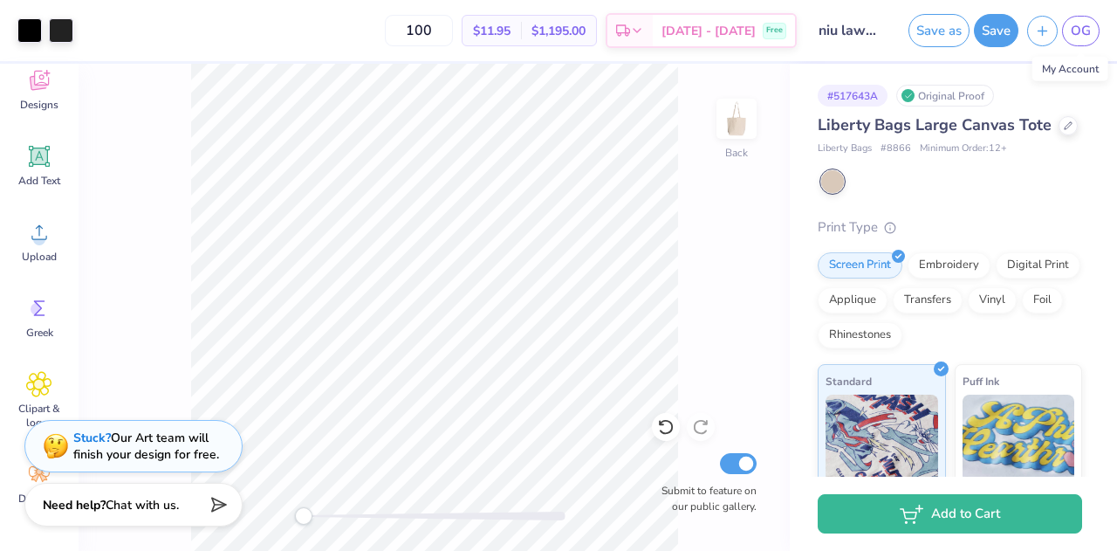
click at [1098, 24] on div "OG" at bounding box center [1081, 31] width 38 height 31
click at [1091, 32] on link "OG" at bounding box center [1081, 31] width 38 height 31
